Goal: Information Seeking & Learning: Learn about a topic

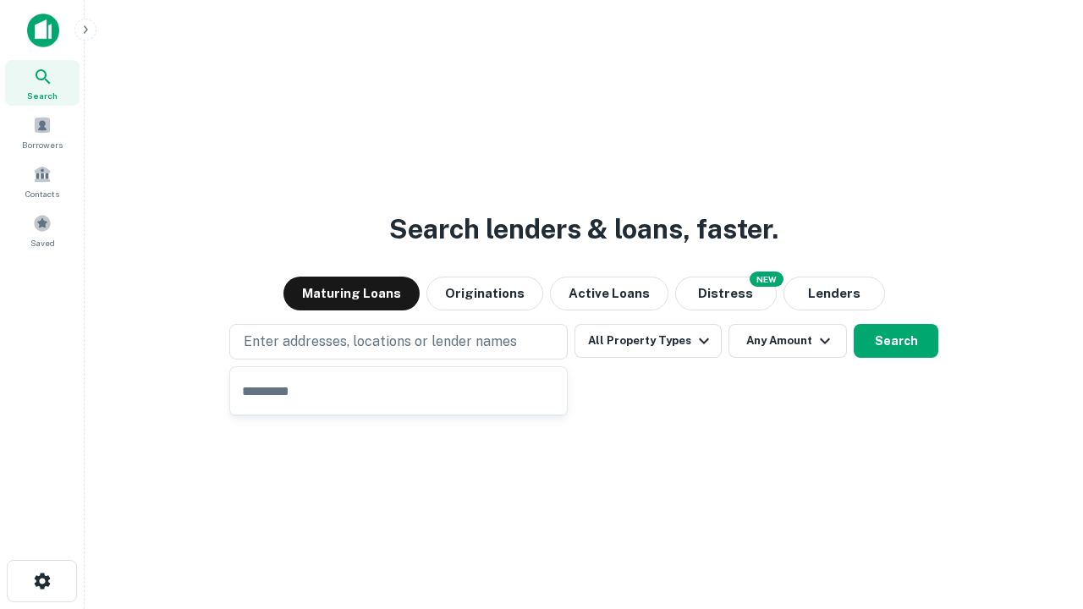
type input "**********"
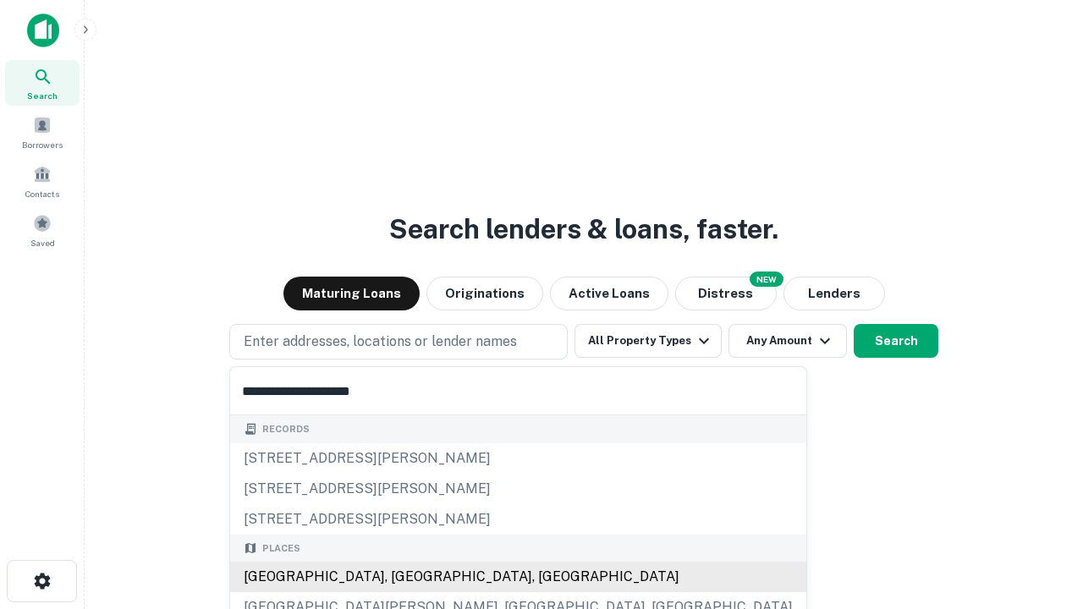
click at [404, 577] on div "[GEOGRAPHIC_DATA], [GEOGRAPHIC_DATA], [GEOGRAPHIC_DATA]" at bounding box center [518, 577] width 576 height 30
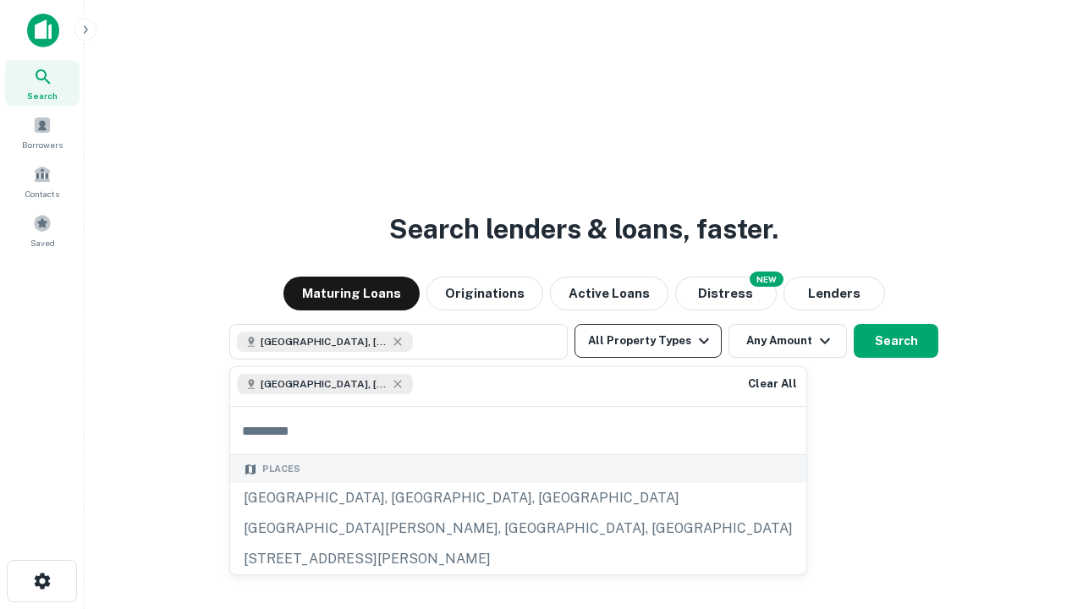
click at [648, 341] on button "All Property Types" at bounding box center [647, 341] width 147 height 34
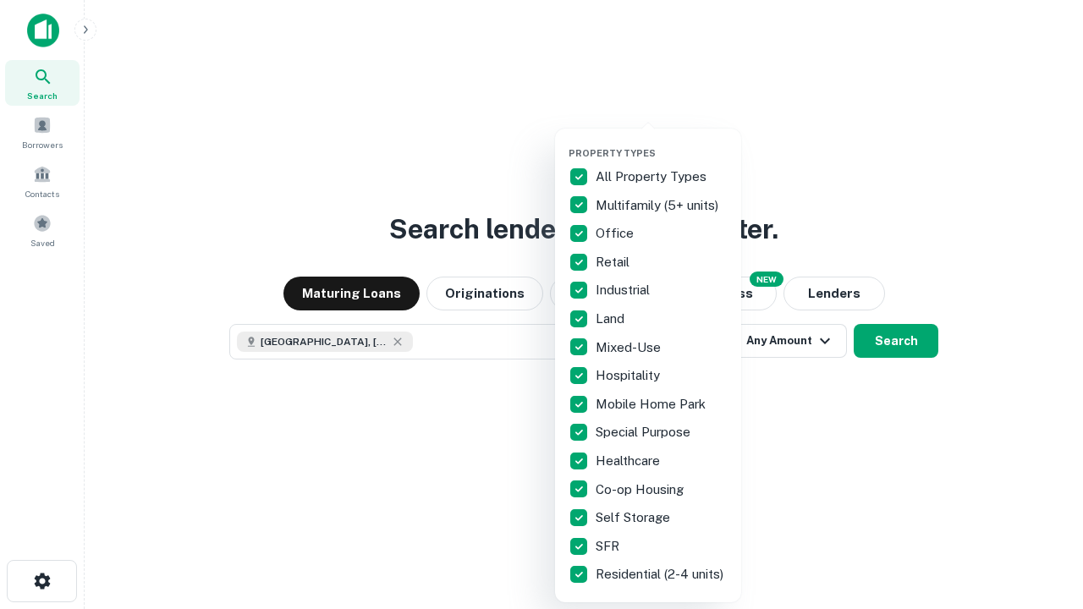
click at [661, 142] on button "button" at bounding box center [661, 142] width 186 height 1
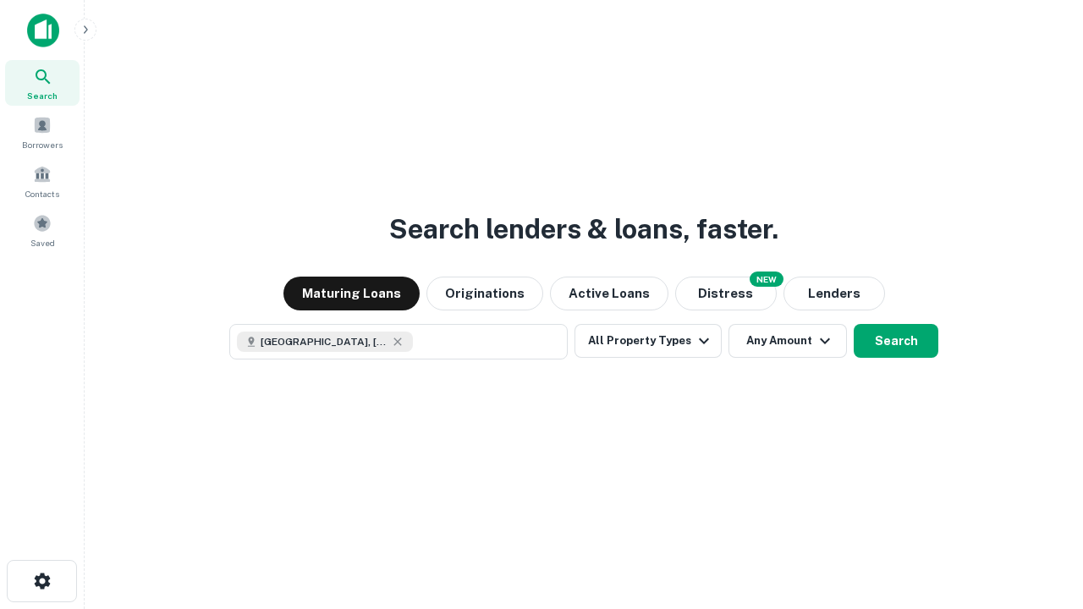
scroll to position [27, 0]
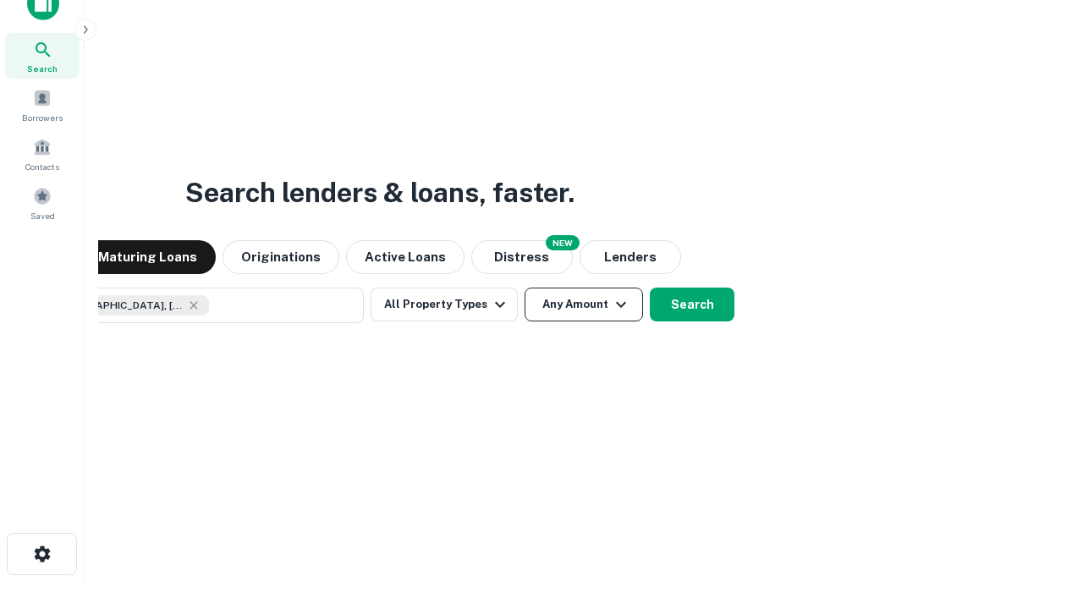
click at [524, 288] on button "Any Amount" at bounding box center [583, 305] width 118 height 34
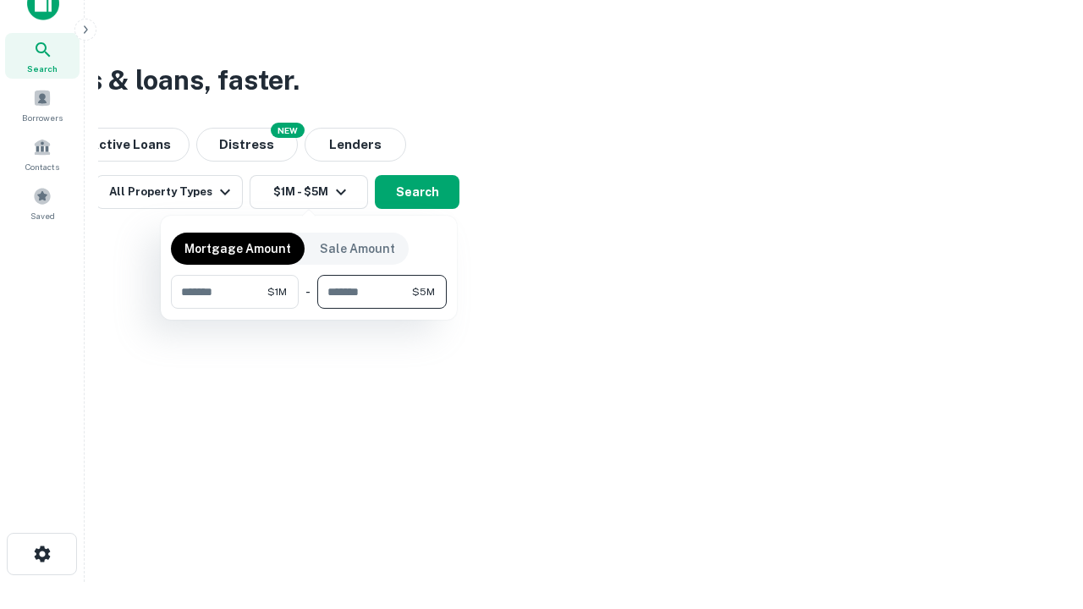
type input "*******"
click at [309, 309] on button "button" at bounding box center [309, 309] width 276 height 1
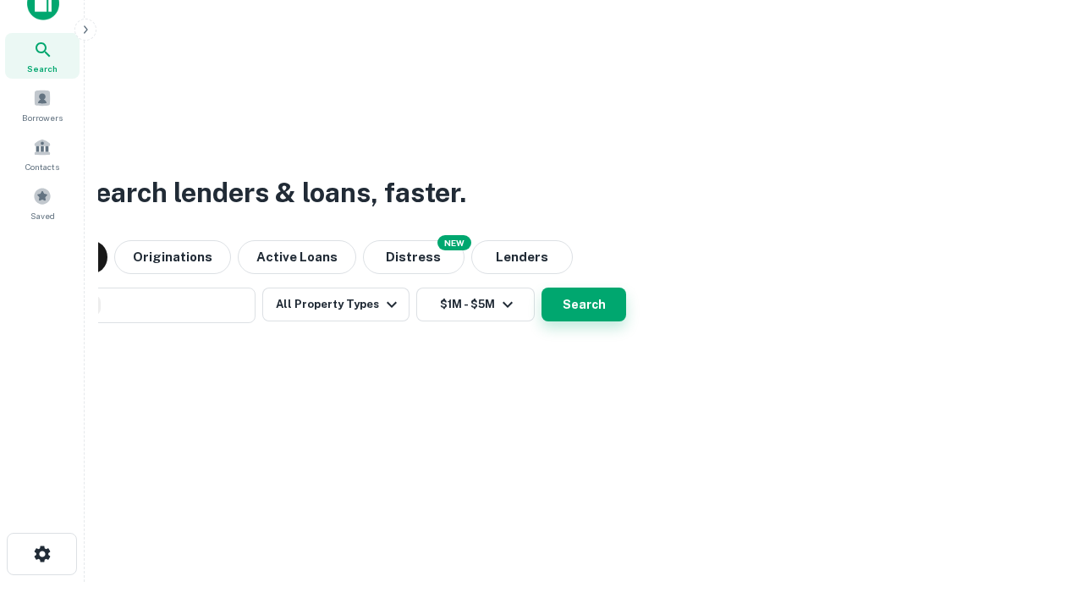
click at [541, 288] on button "Search" at bounding box center [583, 305] width 85 height 34
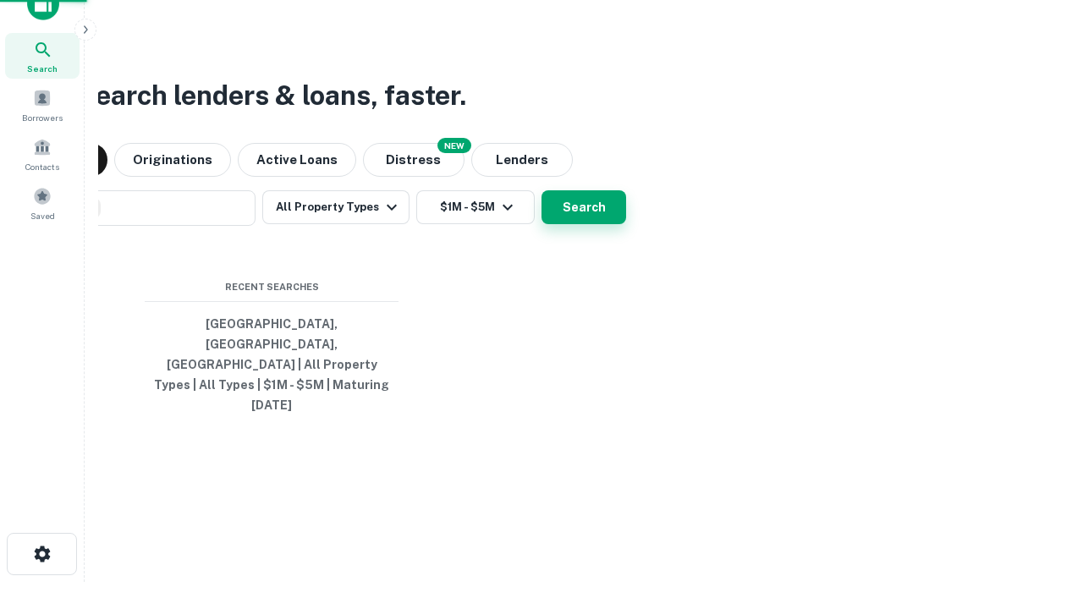
scroll to position [45, 479]
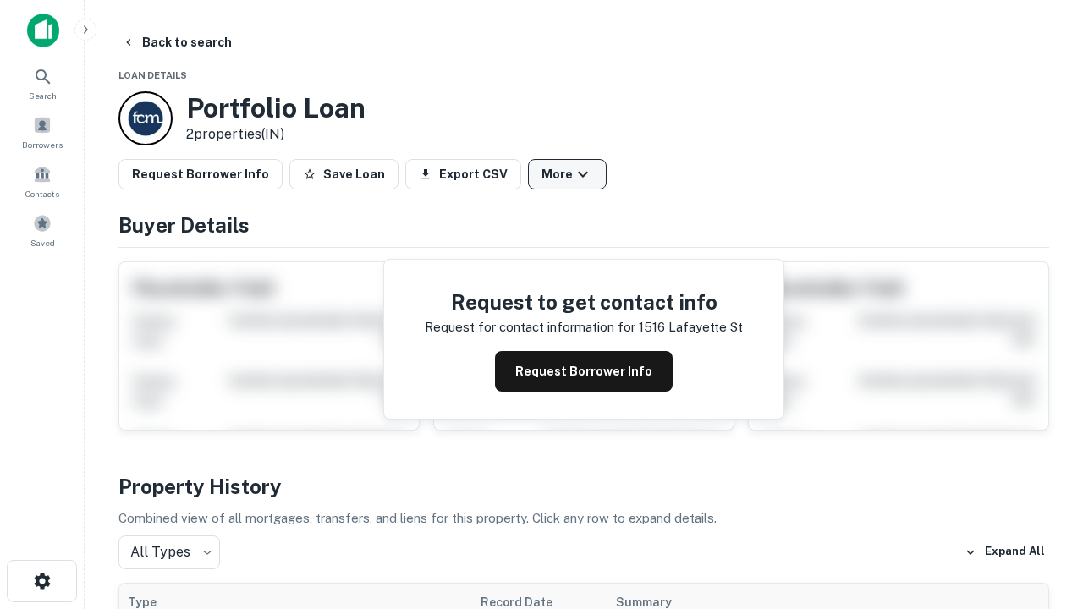
click at [567, 174] on button "More" at bounding box center [567, 174] width 79 height 30
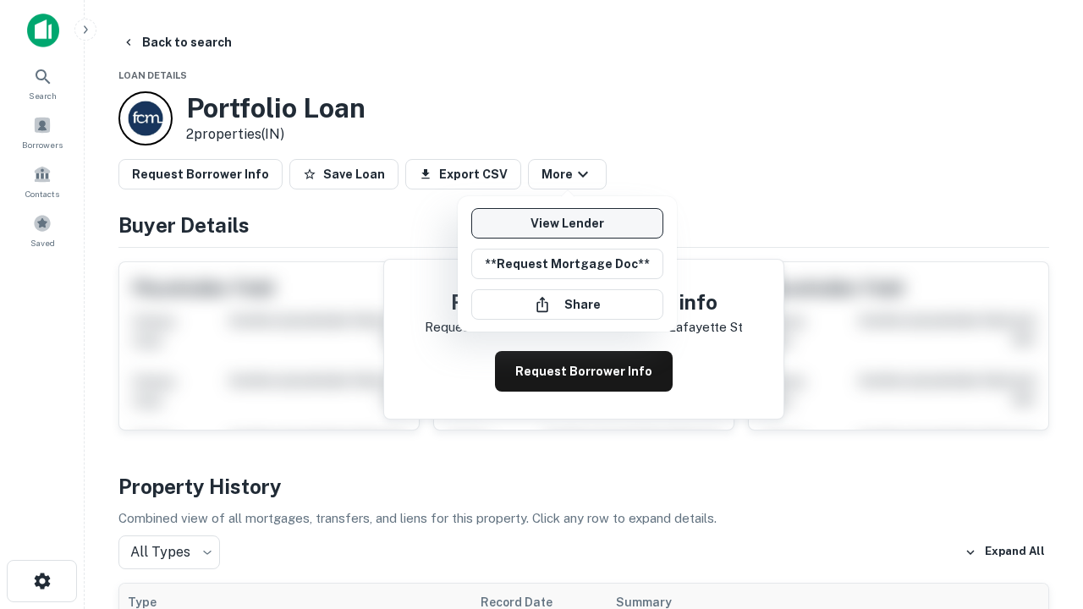
click at [567, 223] on link "View Lender" at bounding box center [567, 223] width 192 height 30
